Goal: Navigation & Orientation: Find specific page/section

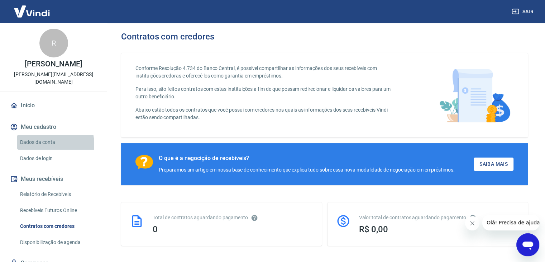
click at [37, 137] on link "Dados da conta" at bounding box center [57, 142] width 81 height 15
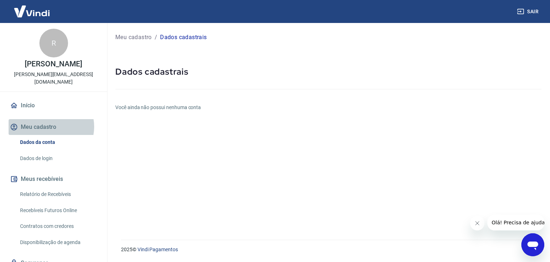
click at [48, 119] on button "Meu cadastro" at bounding box center [54, 127] width 90 height 16
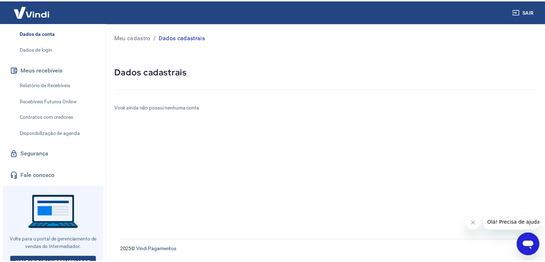
scroll to position [110, 0]
